Goal: Task Accomplishment & Management: Manage account settings

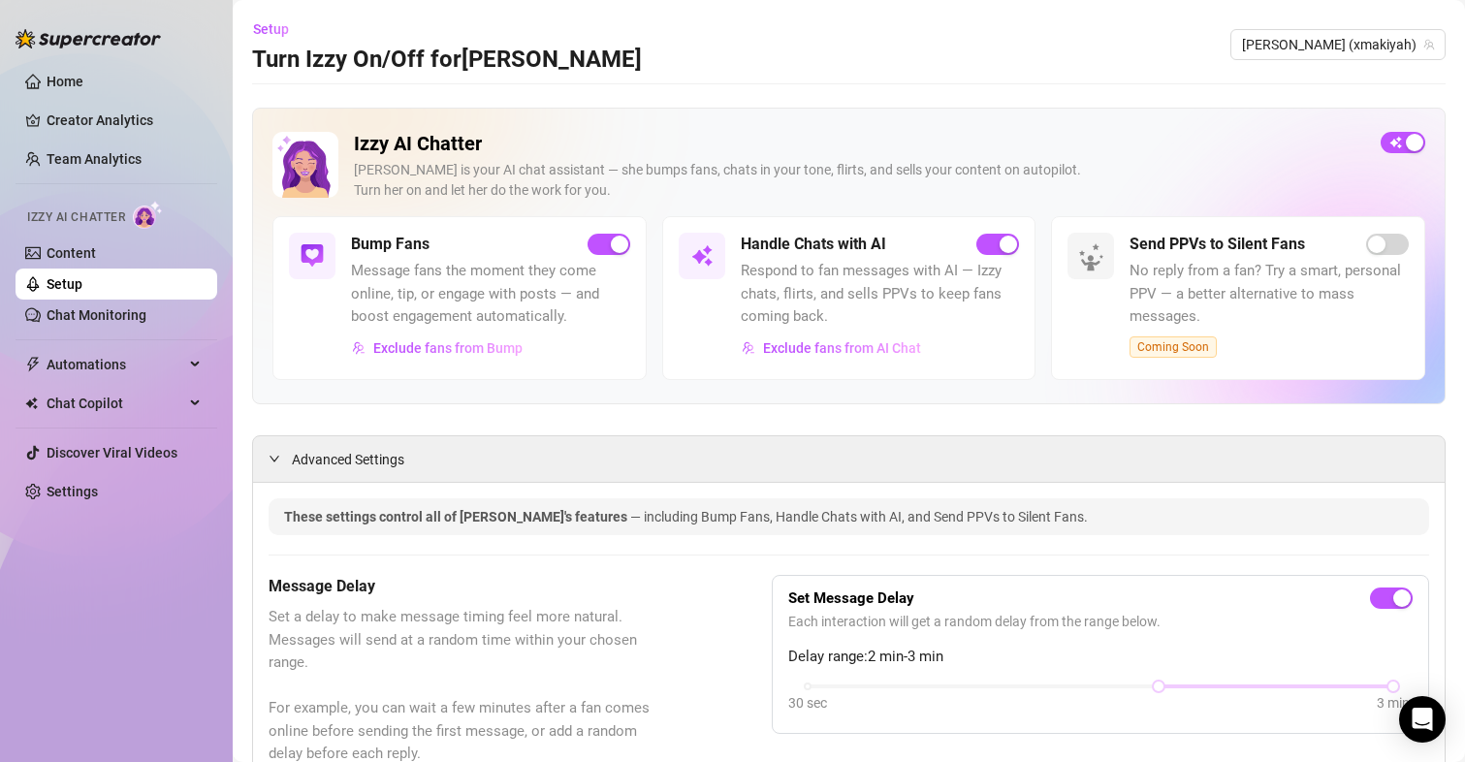
click at [611, 242] on div "button" at bounding box center [619, 244] width 17 height 17
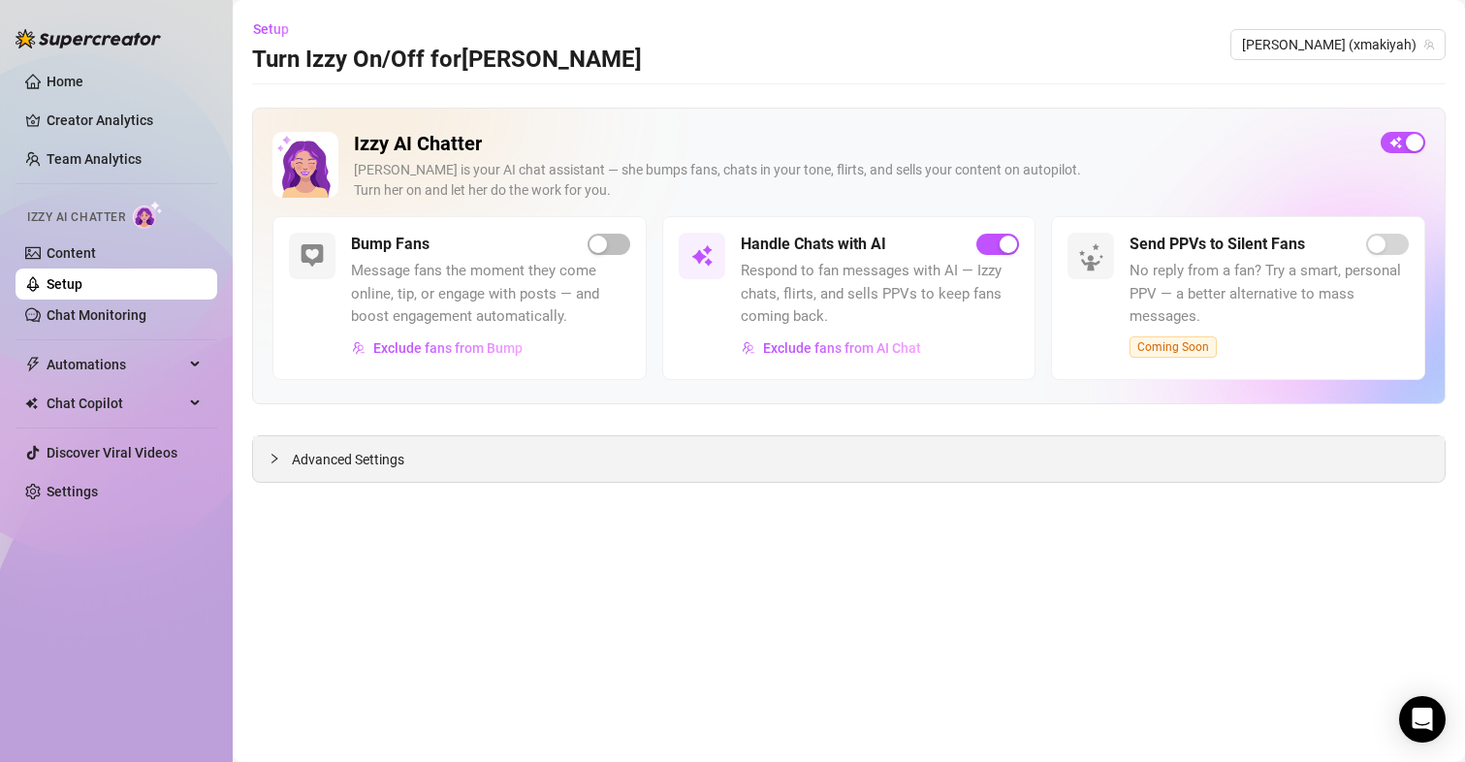
click at [357, 462] on span "Advanced Settings" at bounding box center [348, 459] width 112 height 21
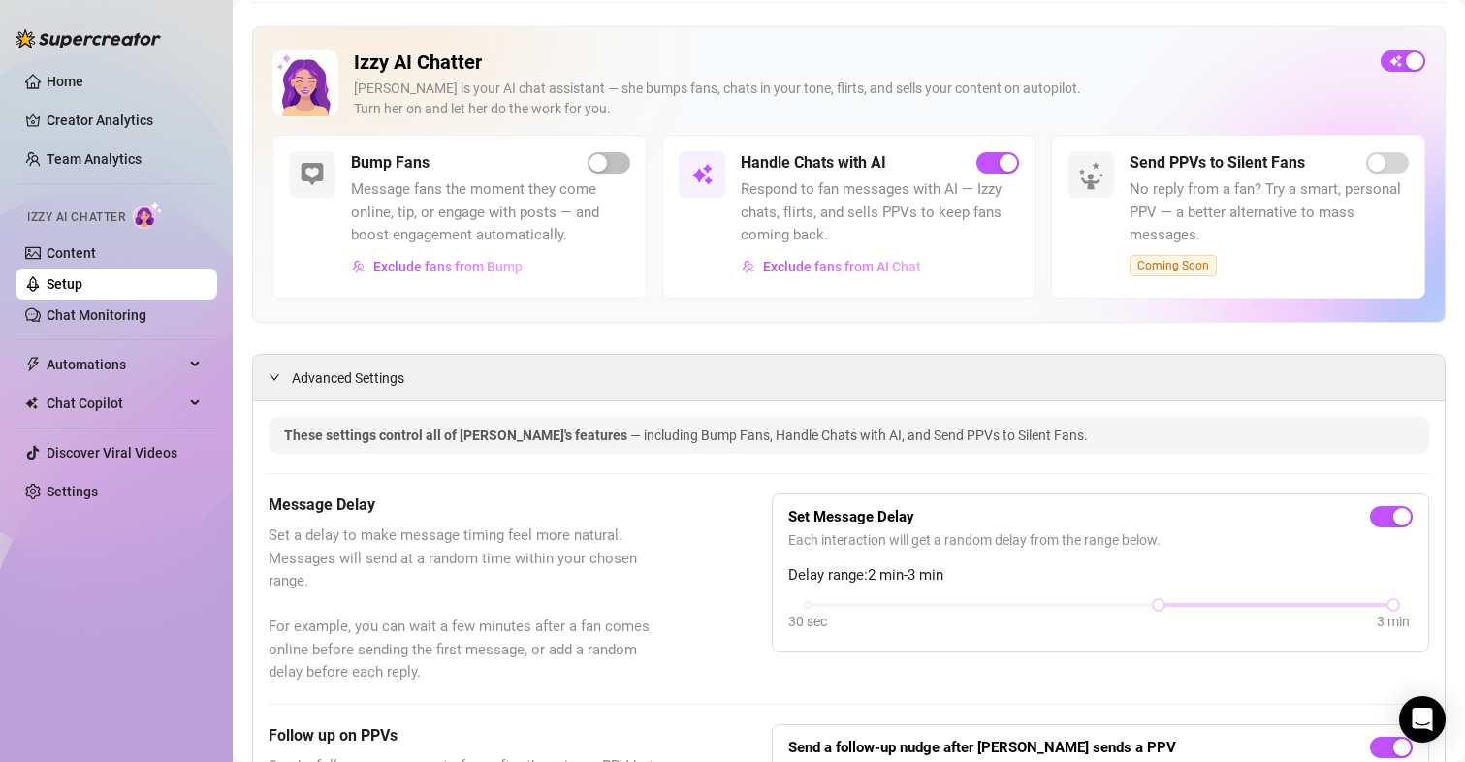
scroll to position [388, 0]
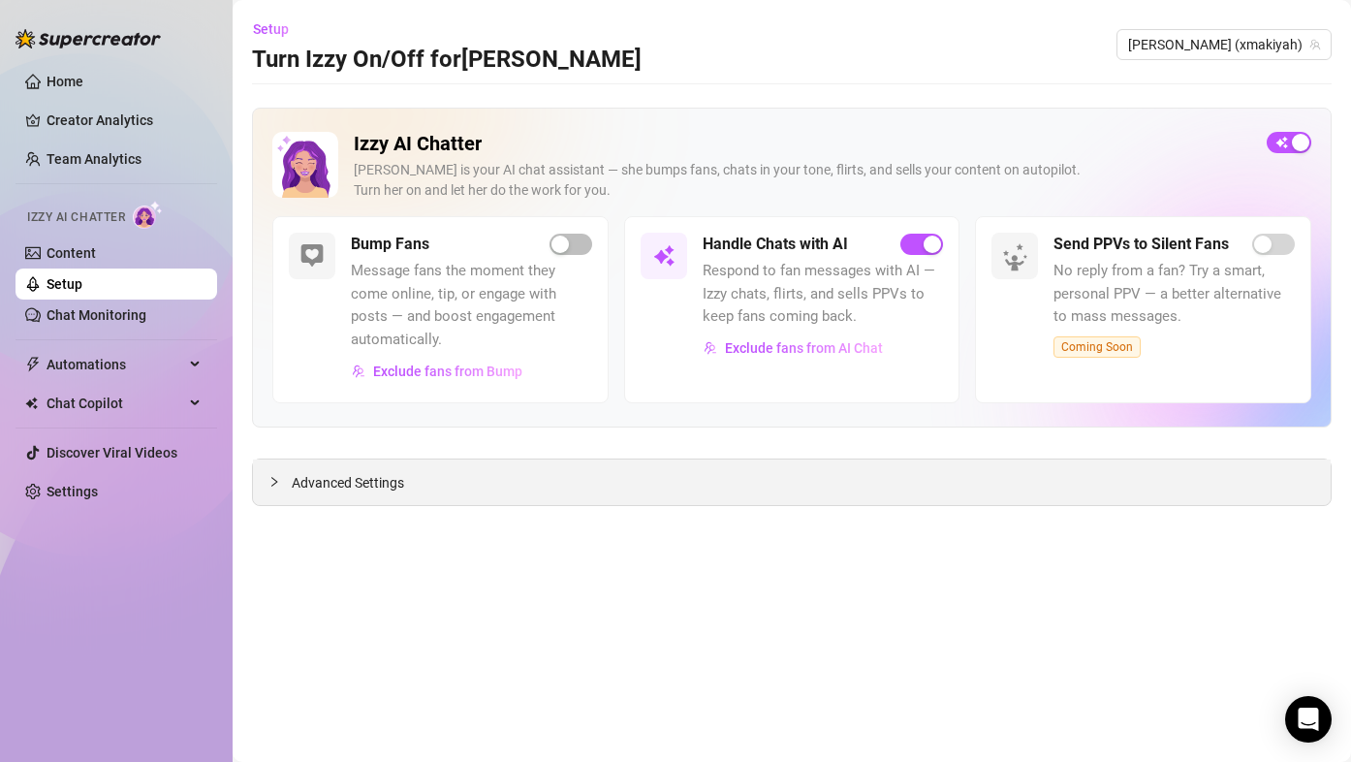
click at [395, 479] on span "Advanced Settings" at bounding box center [348, 482] width 112 height 21
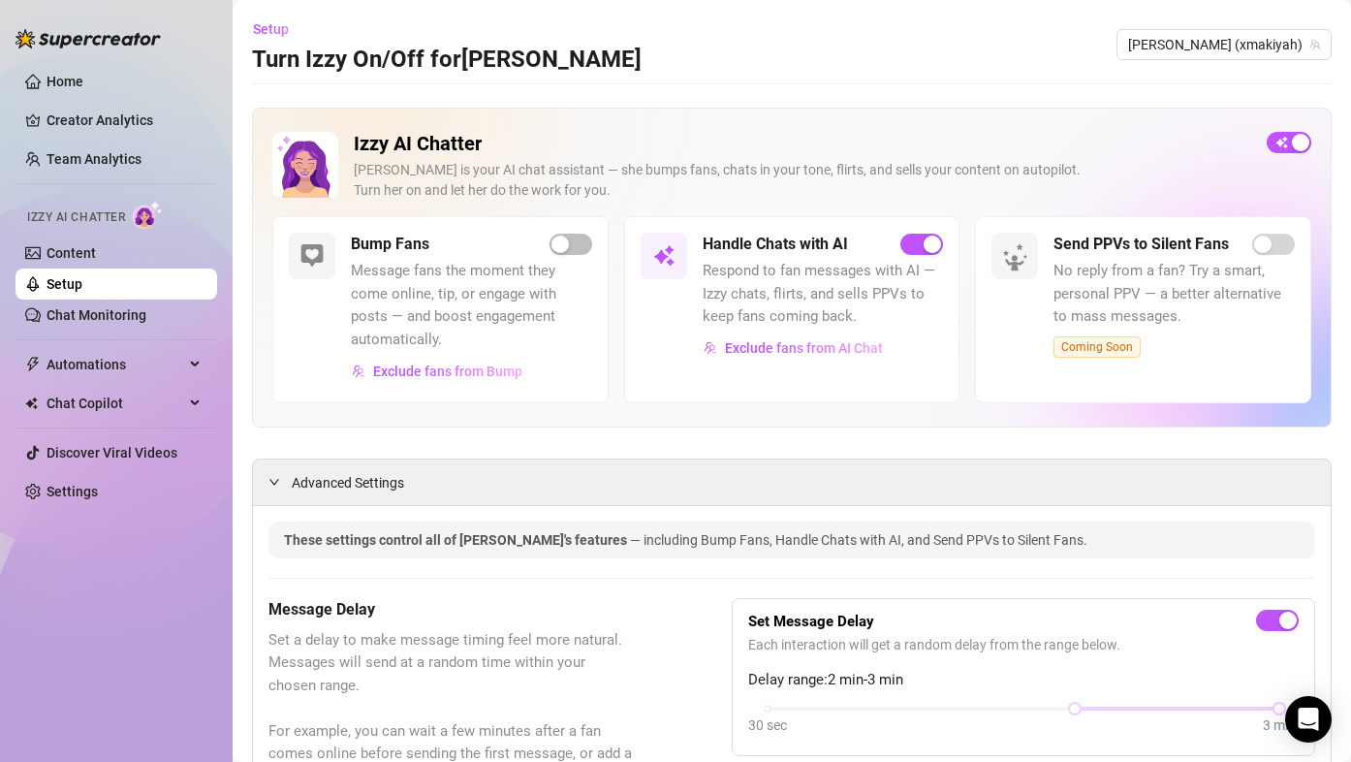
drag, startPoint x: 530, startPoint y: 553, endPoint x: 522, endPoint y: 249, distance: 303.5
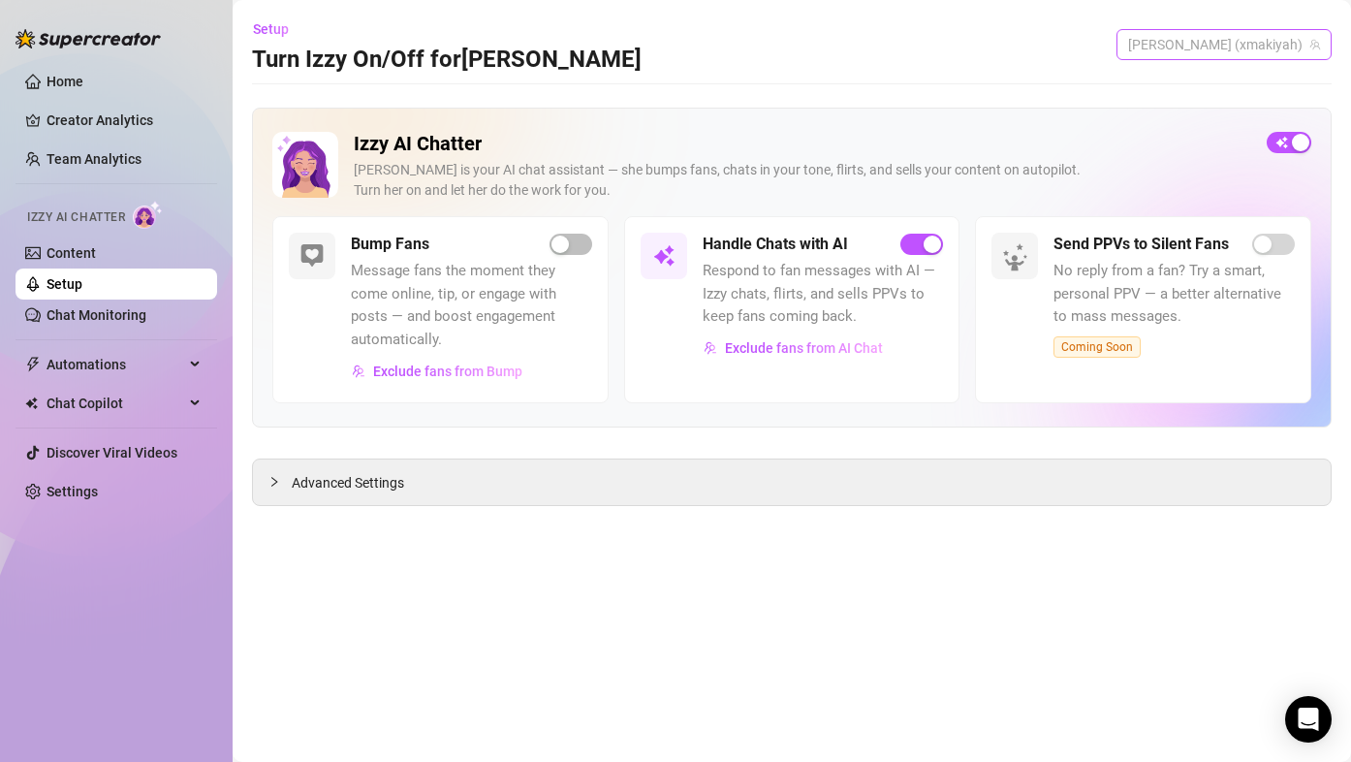
click at [1214, 44] on span "[PERSON_NAME] (xmakiyah)" at bounding box center [1224, 44] width 192 height 29
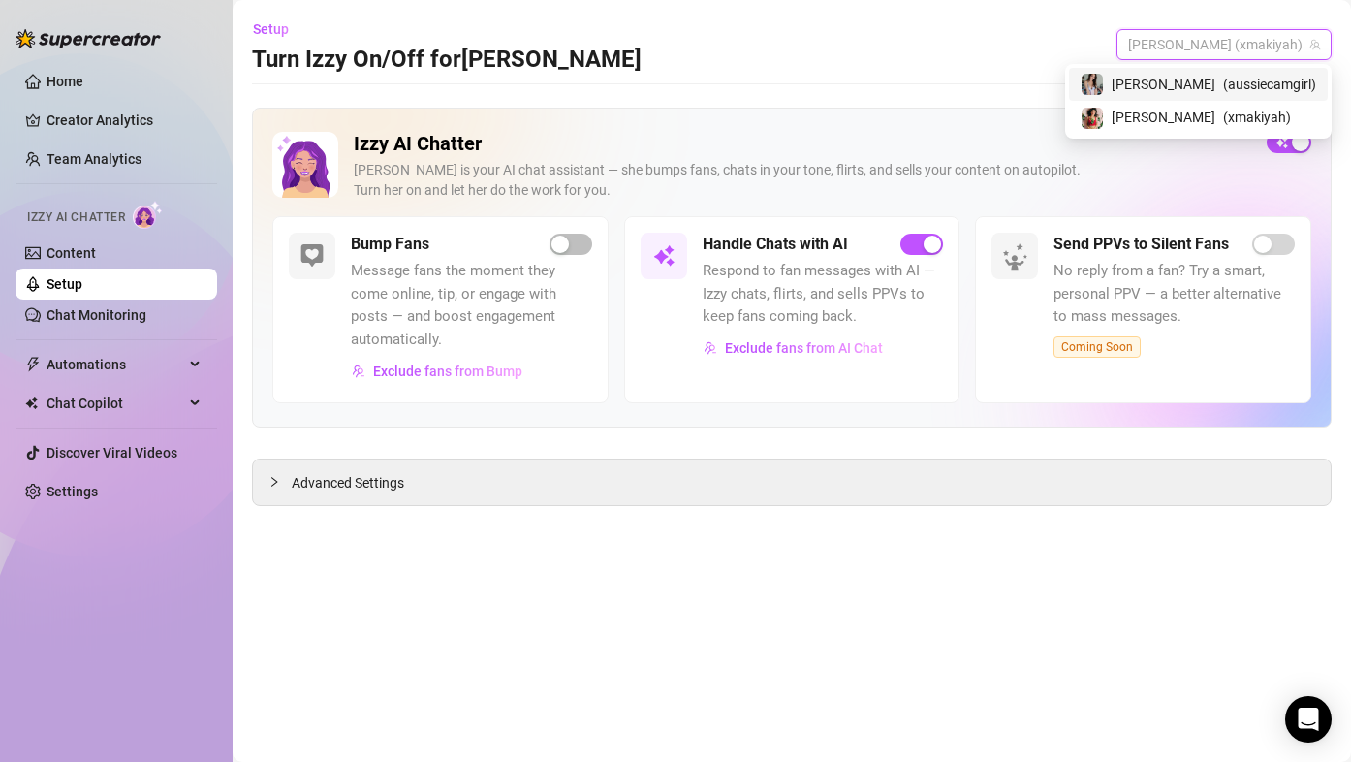
click at [1215, 90] on div "Maki ( aussiecamgirl )" at bounding box center [1199, 84] width 236 height 23
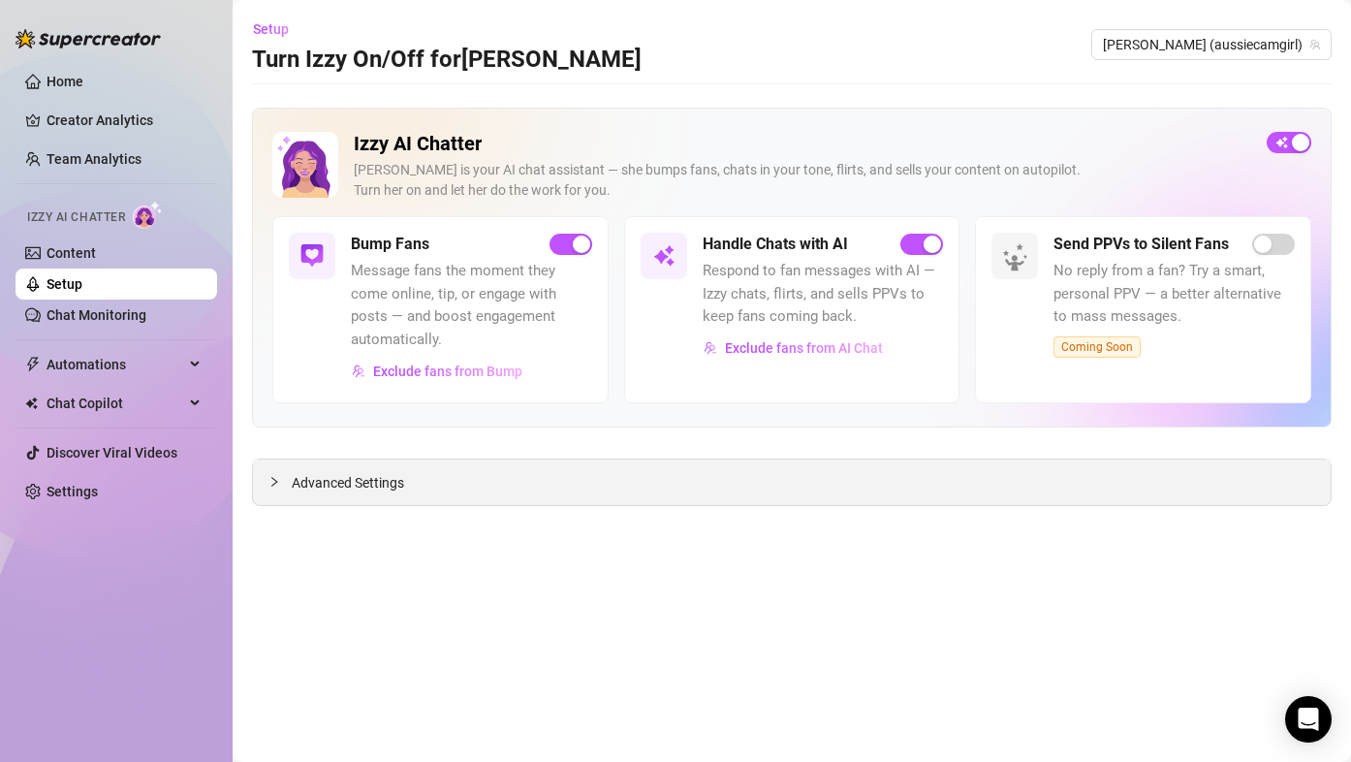
click at [368, 478] on span "Advanced Settings" at bounding box center [348, 482] width 112 height 21
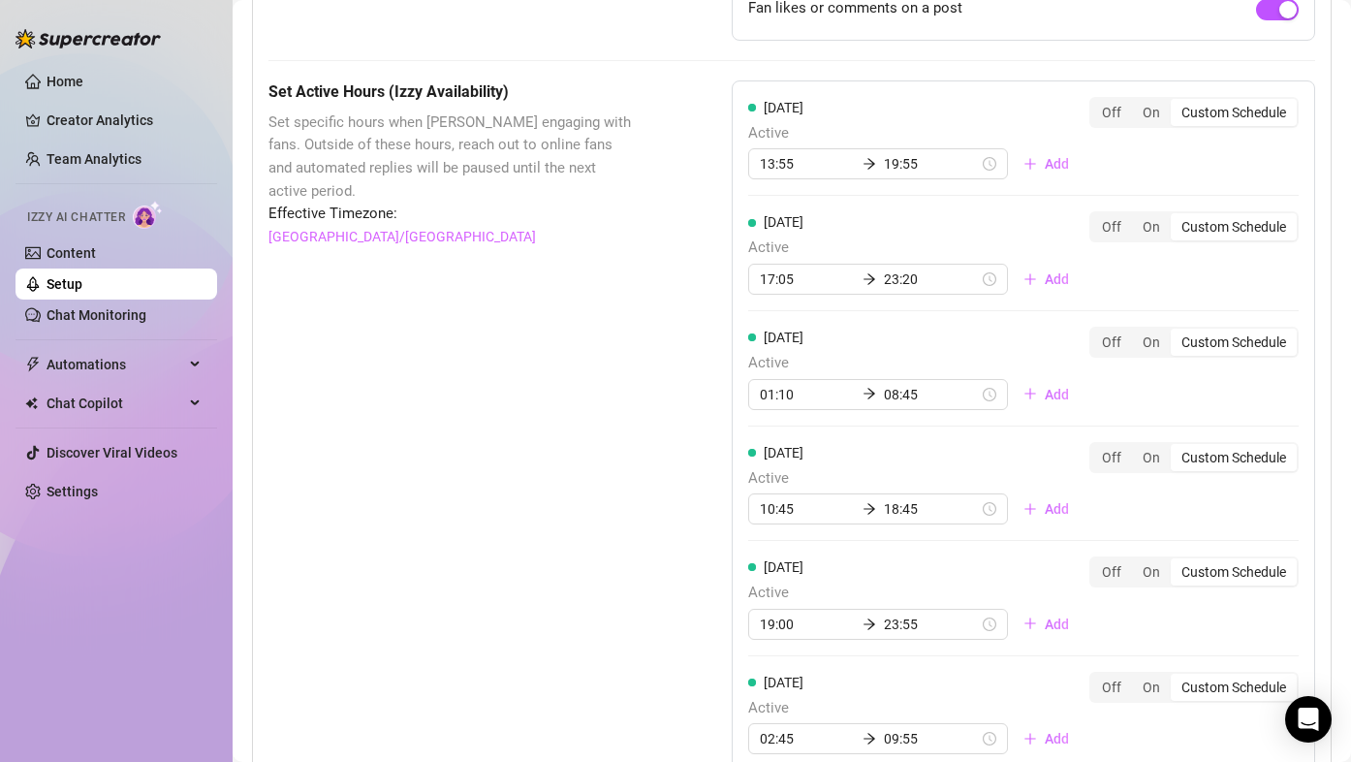
scroll to position [1551, 0]
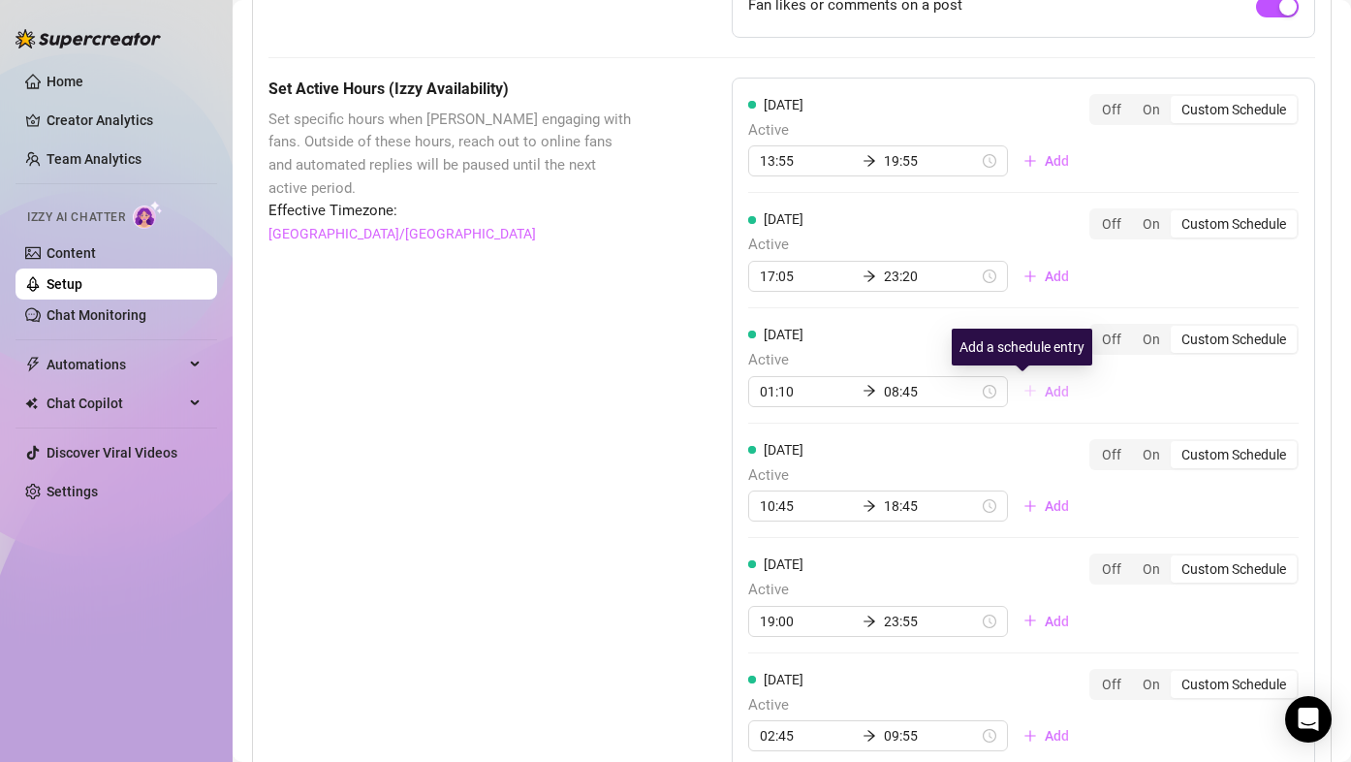
click at [1045, 391] on span "Add" at bounding box center [1057, 392] width 24 height 16
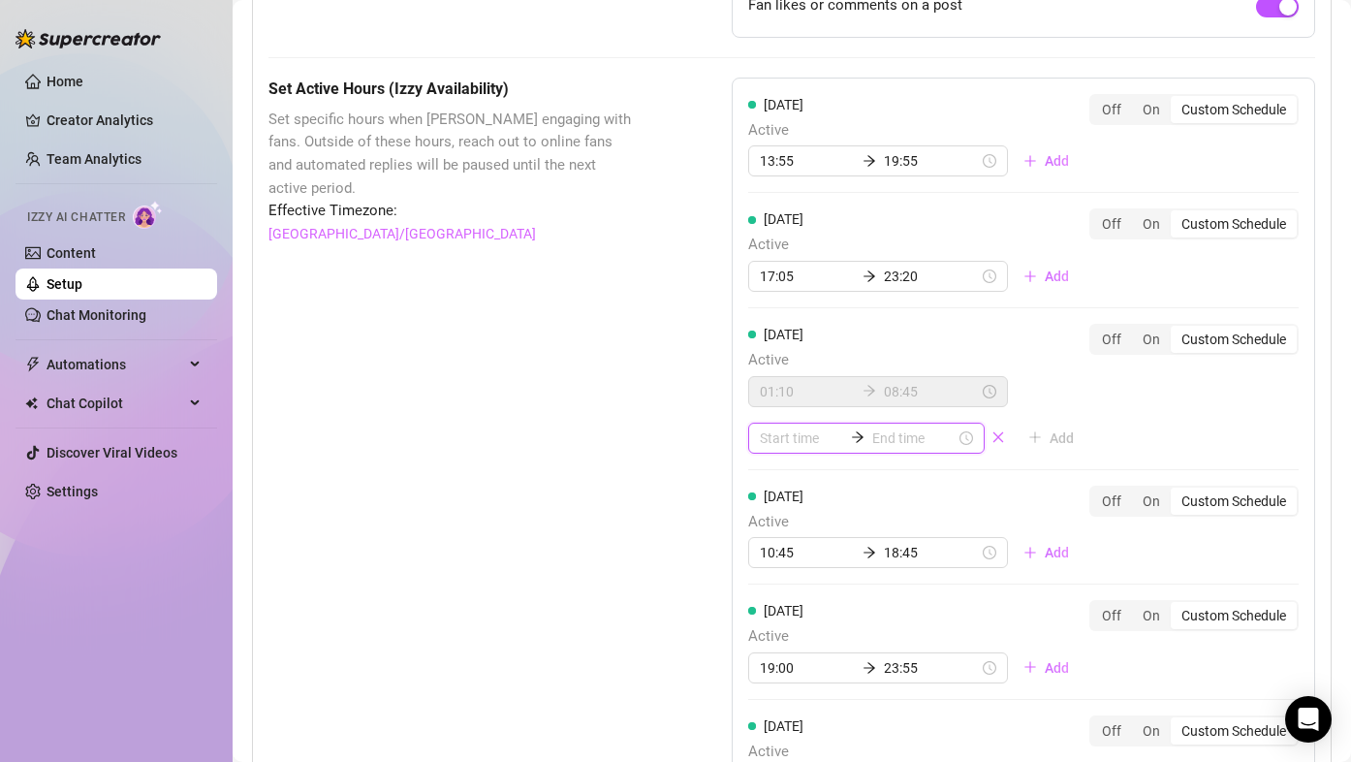
click at [780, 435] on input at bounding box center [801, 437] width 83 height 21
type input "02:00"
type input "00:05"
click at [762, 619] on div "20" at bounding box center [769, 624] width 47 height 27
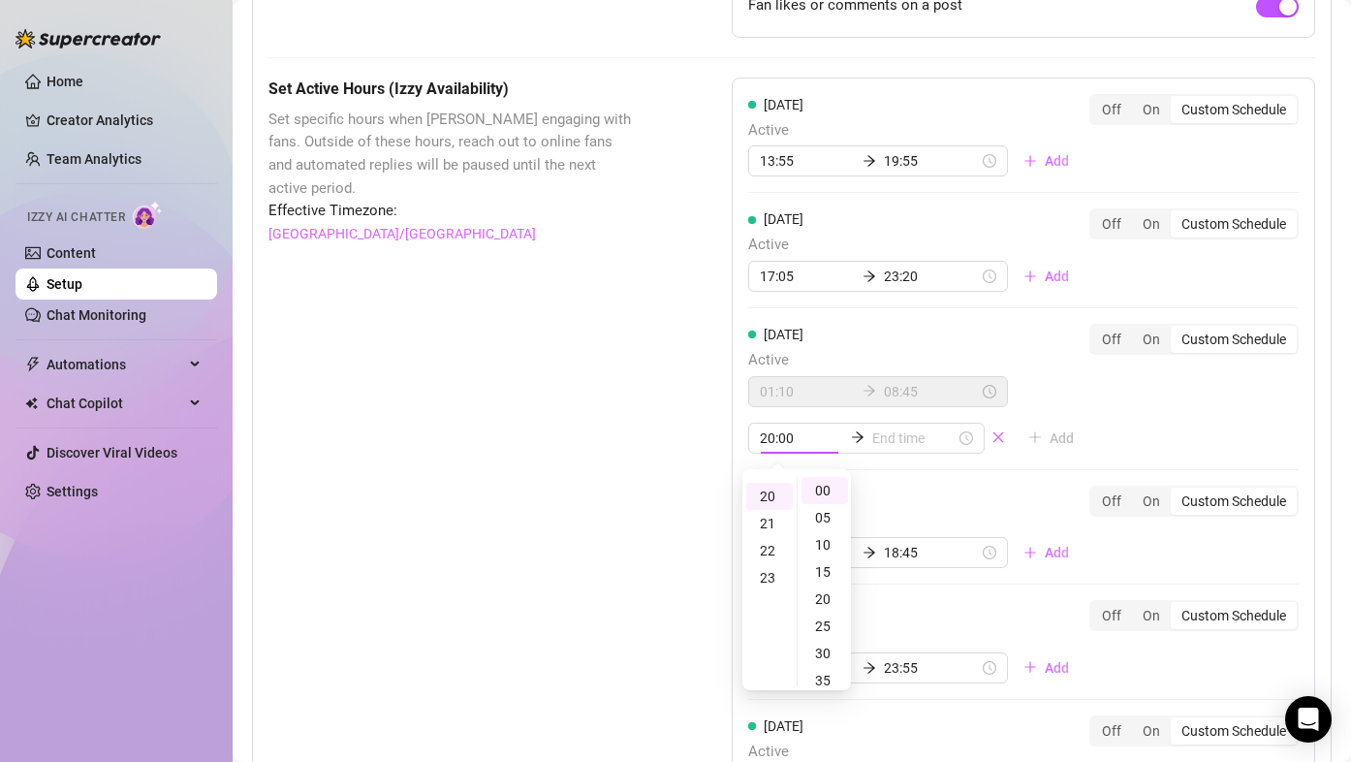
scroll to position [541, 0]
click at [834, 565] on div "40" at bounding box center [825, 566] width 47 height 27
type input "20:40"
click at [881, 435] on input at bounding box center [913, 437] width 83 height 21
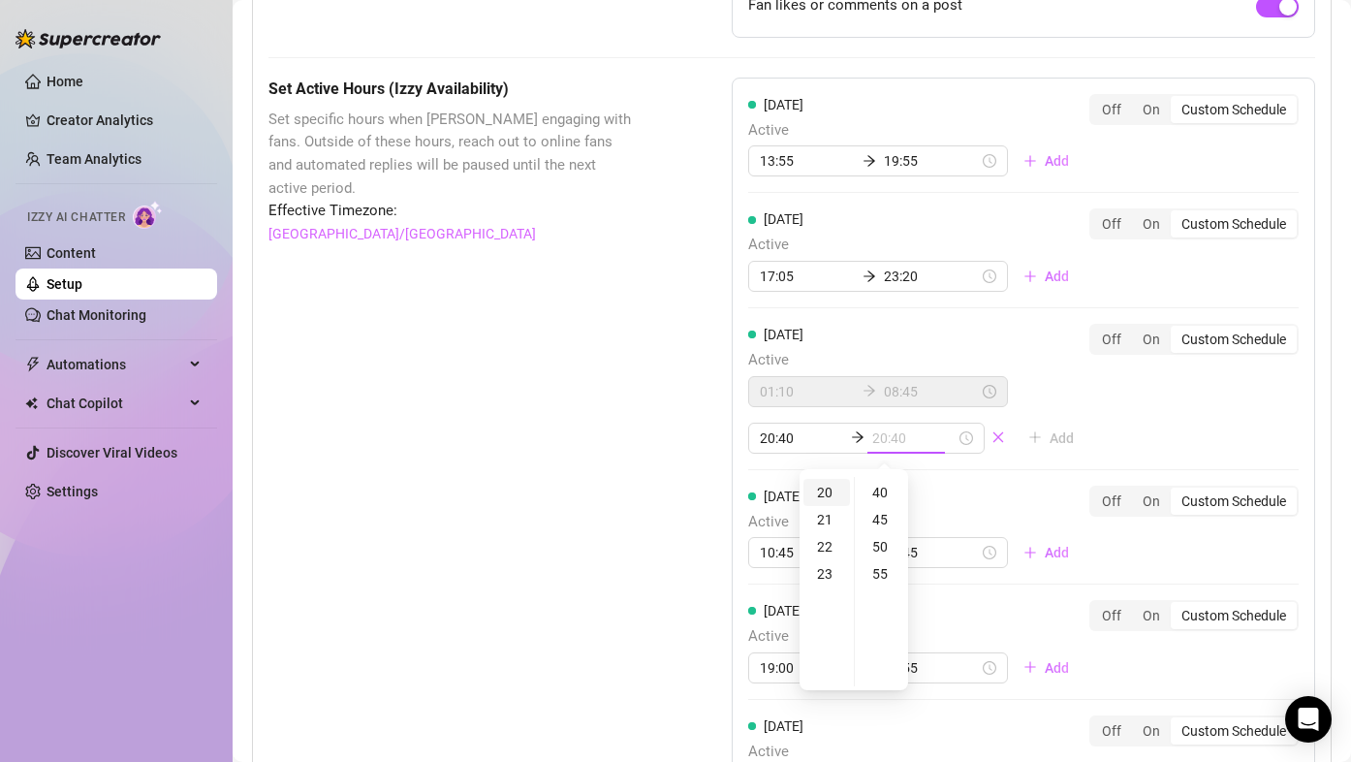
click at [824, 488] on div "20" at bounding box center [827, 492] width 47 height 27
click at [875, 522] on div "45" at bounding box center [882, 519] width 47 height 27
type input "20:45"
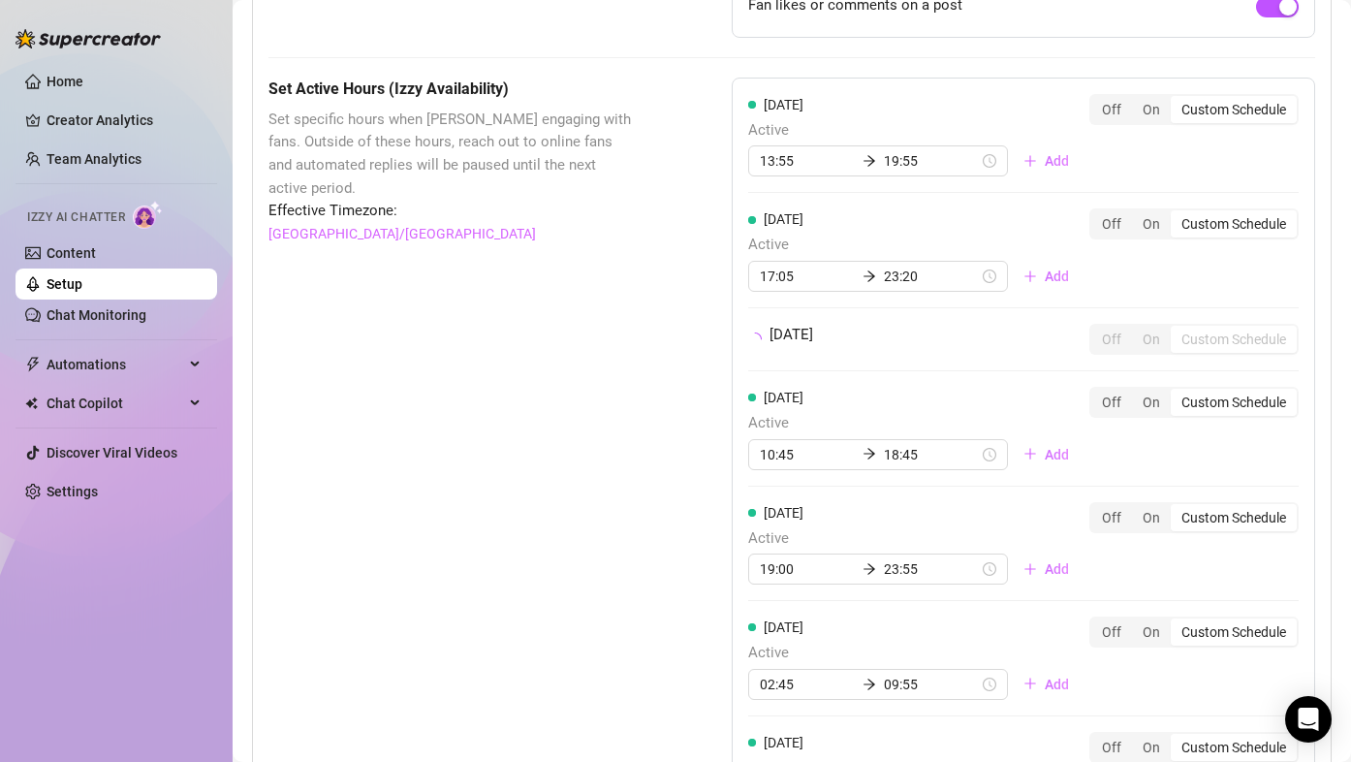
click at [586, 434] on div "Set Active Hours (Izzy Availability) Set specific hours when Izzy engaging with…" at bounding box center [452, 531] width 366 height 907
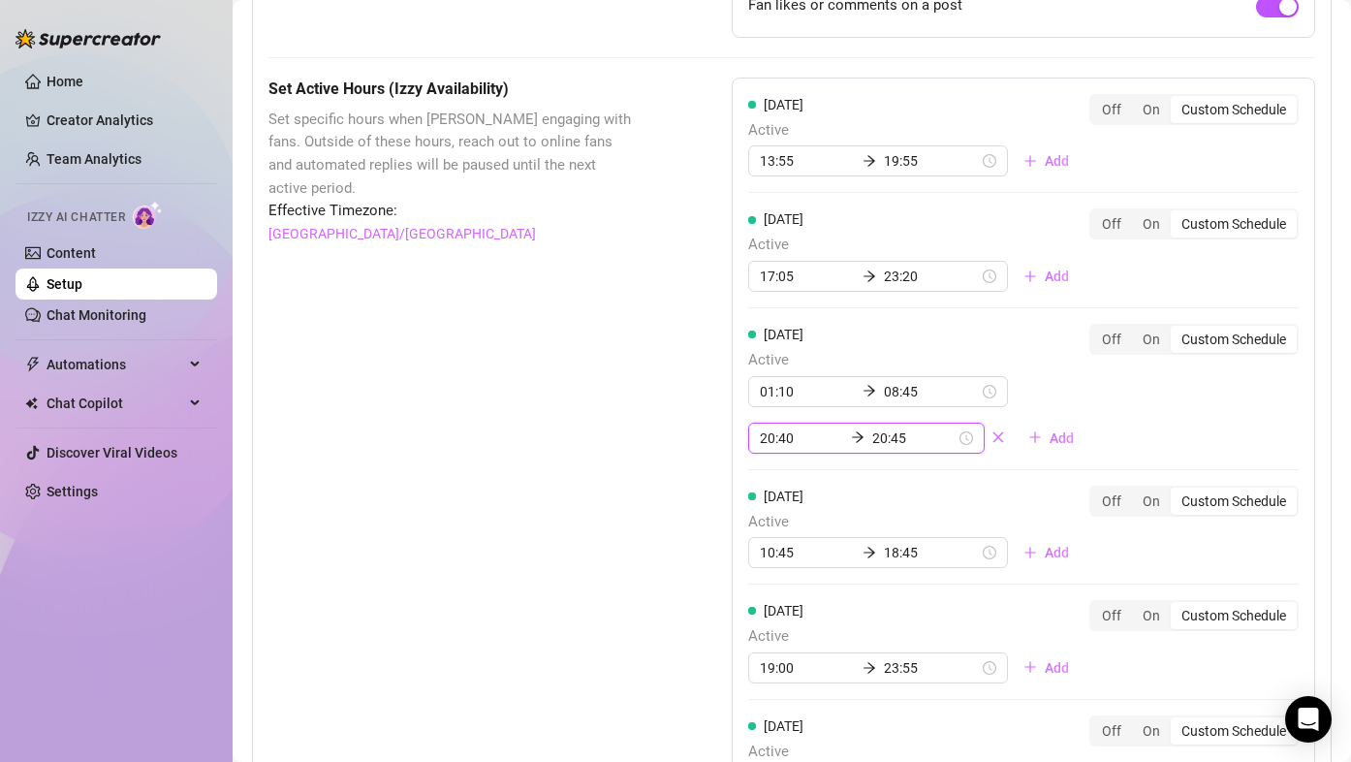
click at [896, 439] on input "20:45" at bounding box center [913, 437] width 83 height 21
click at [886, 525] on div "50" at bounding box center [882, 519] width 47 height 27
type input "20:50"
click at [567, 464] on div "Set Active Hours (Izzy Availability) Set specific hours when Izzy engaging with…" at bounding box center [452, 581] width 366 height 1006
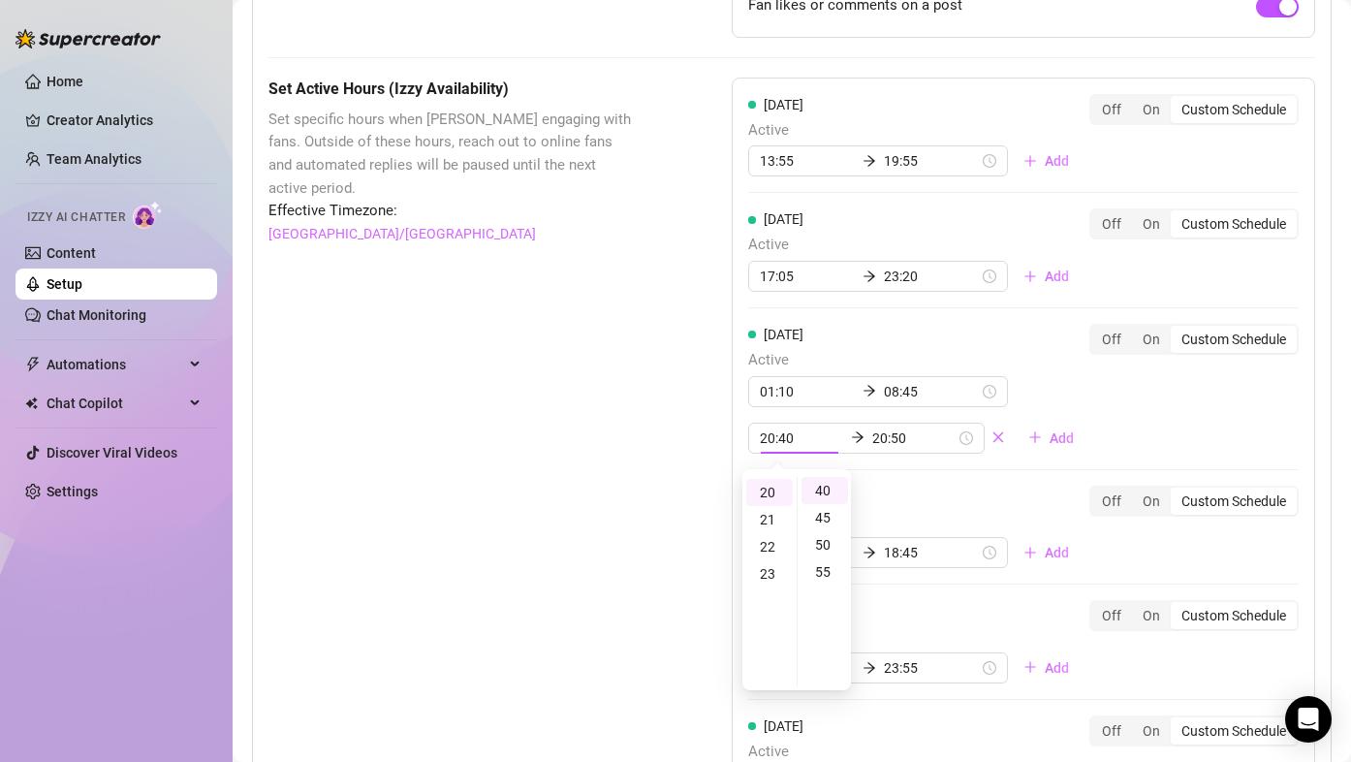
click at [549, 475] on div "Set Active Hours (Izzy Availability) Set specific hours when Izzy engaging with…" at bounding box center [452, 581] width 366 height 1006
